Goal: Task Accomplishment & Management: Use online tool/utility

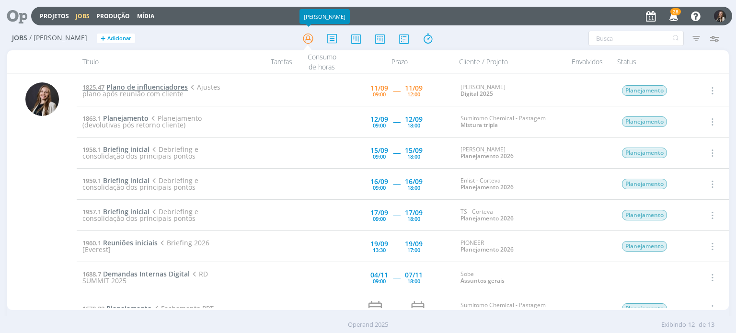
click at [169, 84] on span "Plano de influenciadores" at bounding box center [146, 86] width 81 height 9
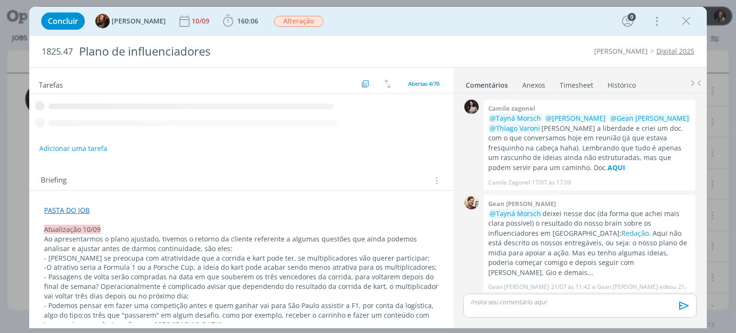
scroll to position [537, 0]
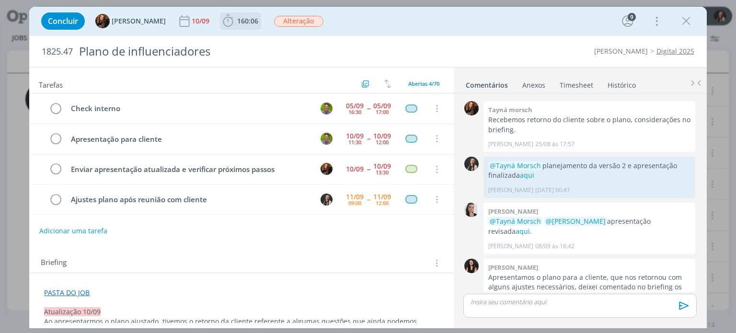
click at [241, 21] on span "160:06" at bounding box center [247, 20] width 21 height 9
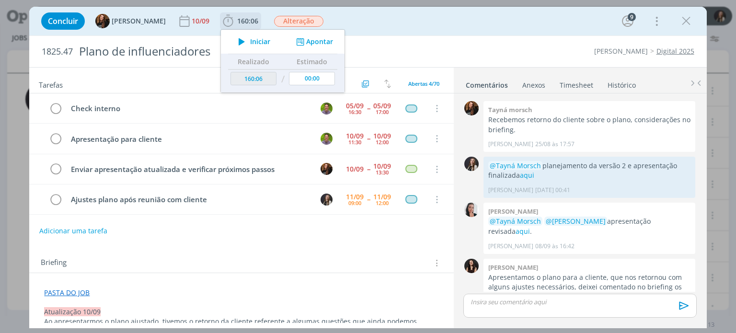
click at [302, 41] on button "Apontar" at bounding box center [314, 42] width 40 height 10
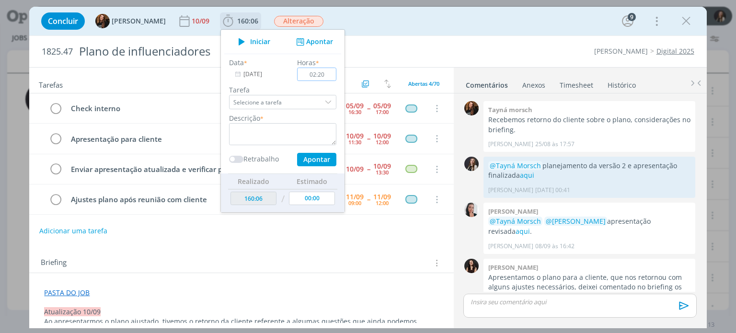
type input "02:20"
click at [243, 105] on input "Selecione a tarefa" at bounding box center [282, 102] width 107 height 14
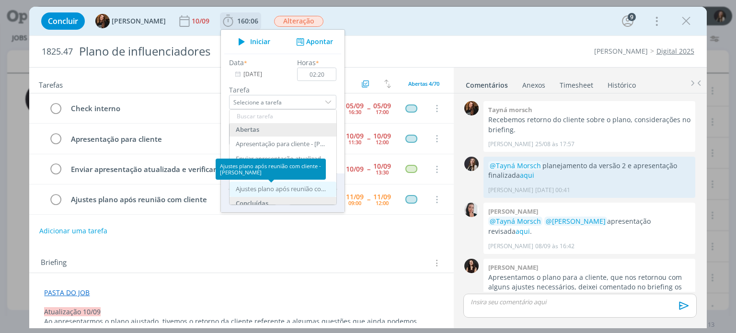
click at [270, 187] on div "Ajustes plano após reunião com cliente - [PERSON_NAME]" at bounding box center [281, 189] width 91 height 8
type input "Ajustes plano após reunião com cliente"
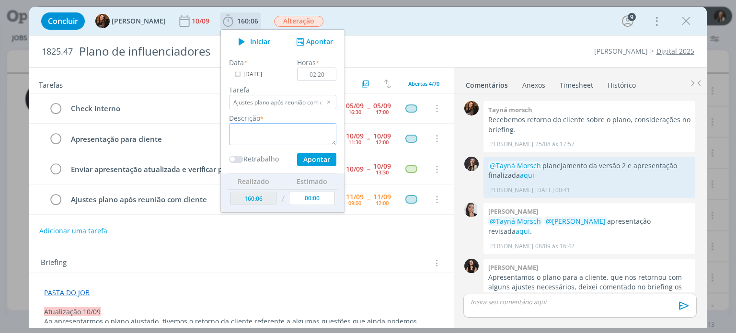
click at [257, 130] on textarea "dialog" at bounding box center [282, 134] width 107 height 22
type textarea "planejamento novas ideias"
click at [304, 160] on button "Apontar" at bounding box center [316, 159] width 39 height 13
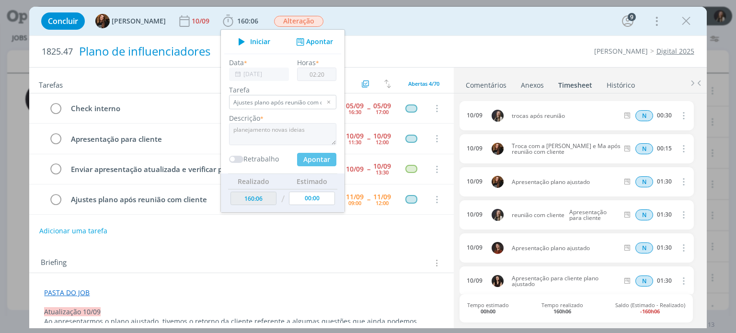
type input "00:00"
type input "162:26"
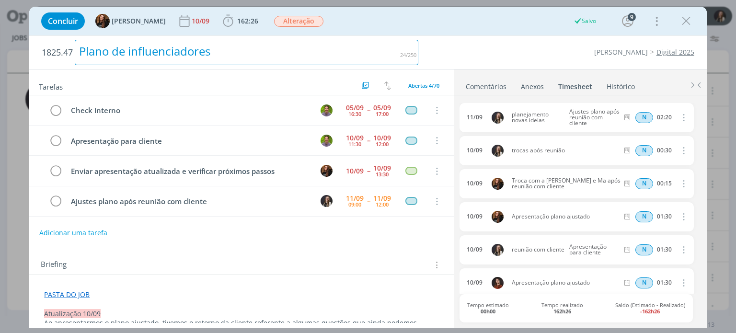
click at [386, 47] on div "Plano de influenciadores" at bounding box center [247, 52] width 344 height 25
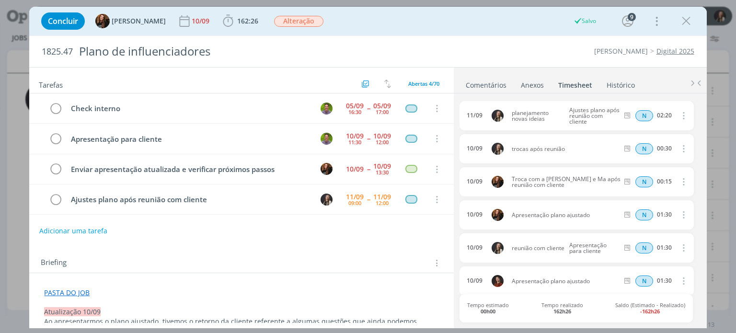
click at [451, 46] on div "1825.47 Plano de influenciadores Cordius - Corteva Digital 2025" at bounding box center [367, 51] width 677 height 31
click at [239, 19] on span "162:26" at bounding box center [247, 20] width 21 height 9
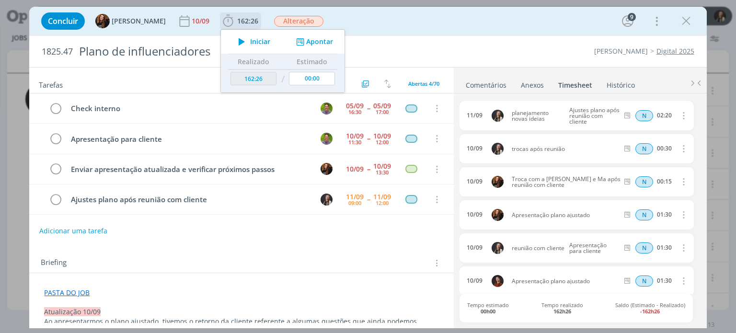
click at [253, 42] on span "Iniciar" at bounding box center [260, 41] width 20 height 7
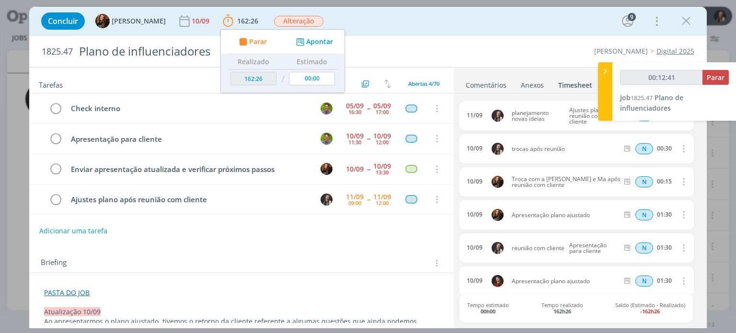
type input "00:13:13"
click at [717, 75] on span "Parar" at bounding box center [716, 77] width 18 height 9
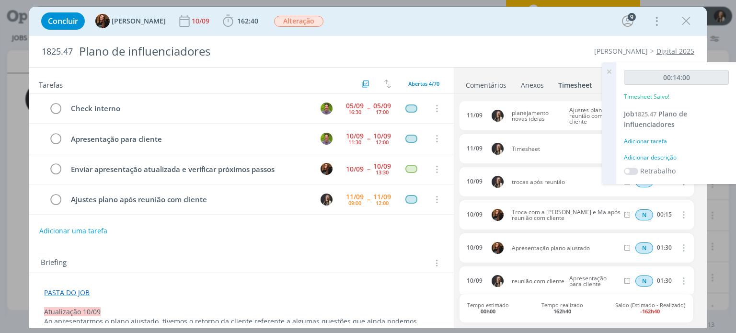
click at [589, 28] on div "Concluir Tayná Morsch 10/09 162:40 Iniciar Apontar Data * [DATE] Horas * 00:00 …" at bounding box center [367, 21] width 663 height 23
click at [226, 21] on icon "dialog" at bounding box center [228, 21] width 14 height 14
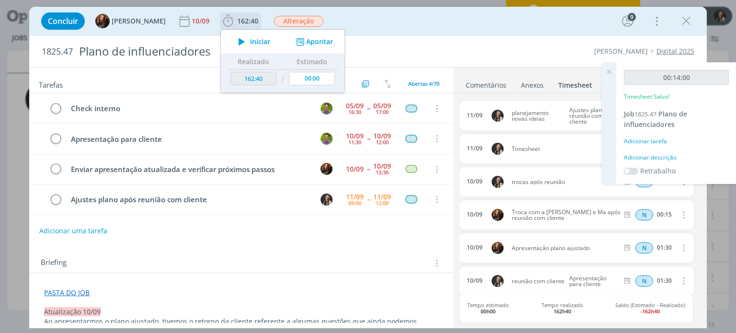
click at [250, 38] on span "Iniciar" at bounding box center [260, 41] width 20 height 7
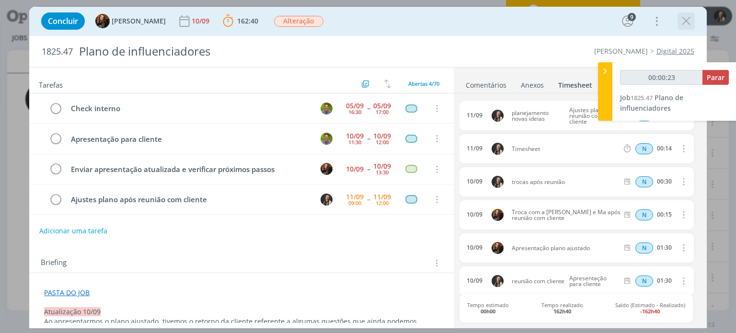
click at [687, 20] on icon "dialog" at bounding box center [686, 21] width 14 height 14
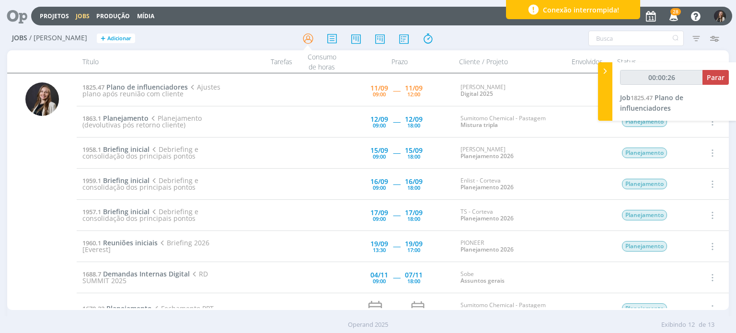
type input "00:00:27"
